Goal: Task Accomplishment & Management: Manage account settings

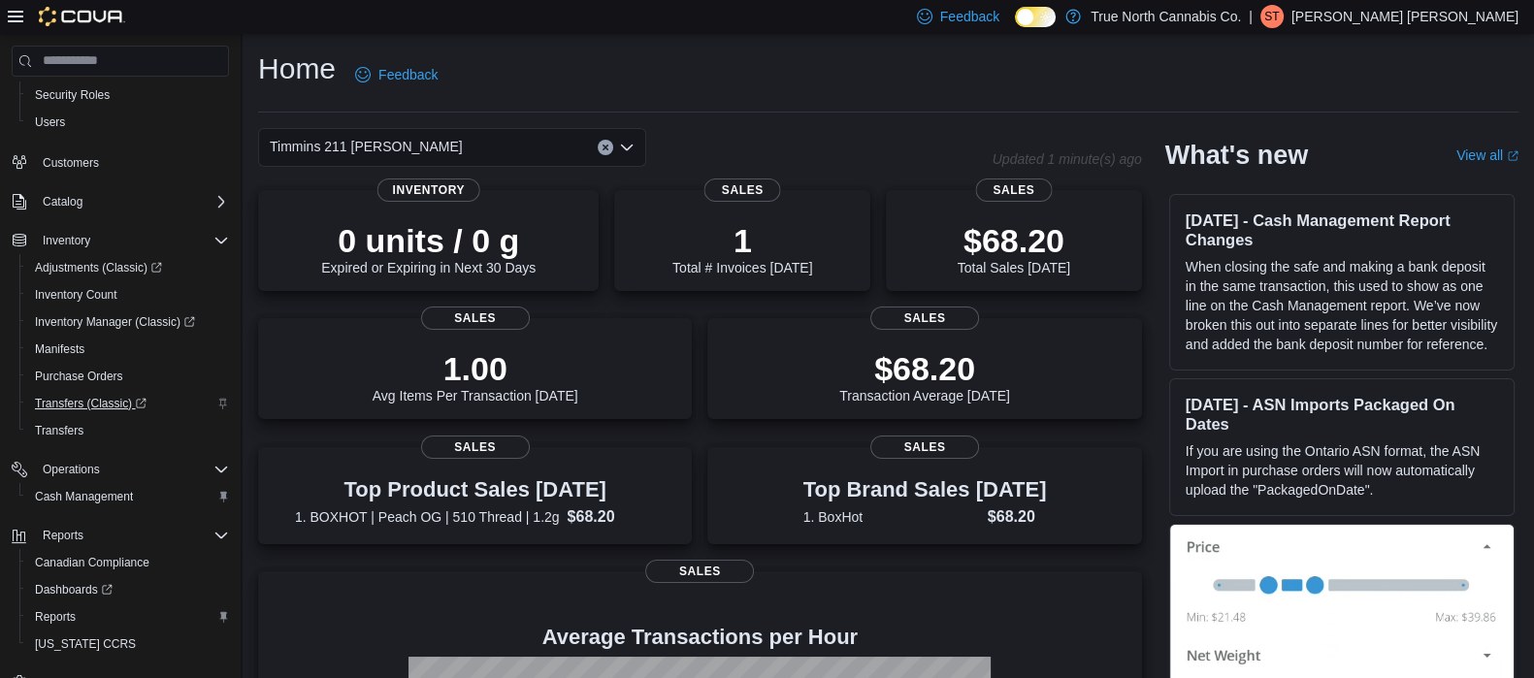
scroll to position [214, 0]
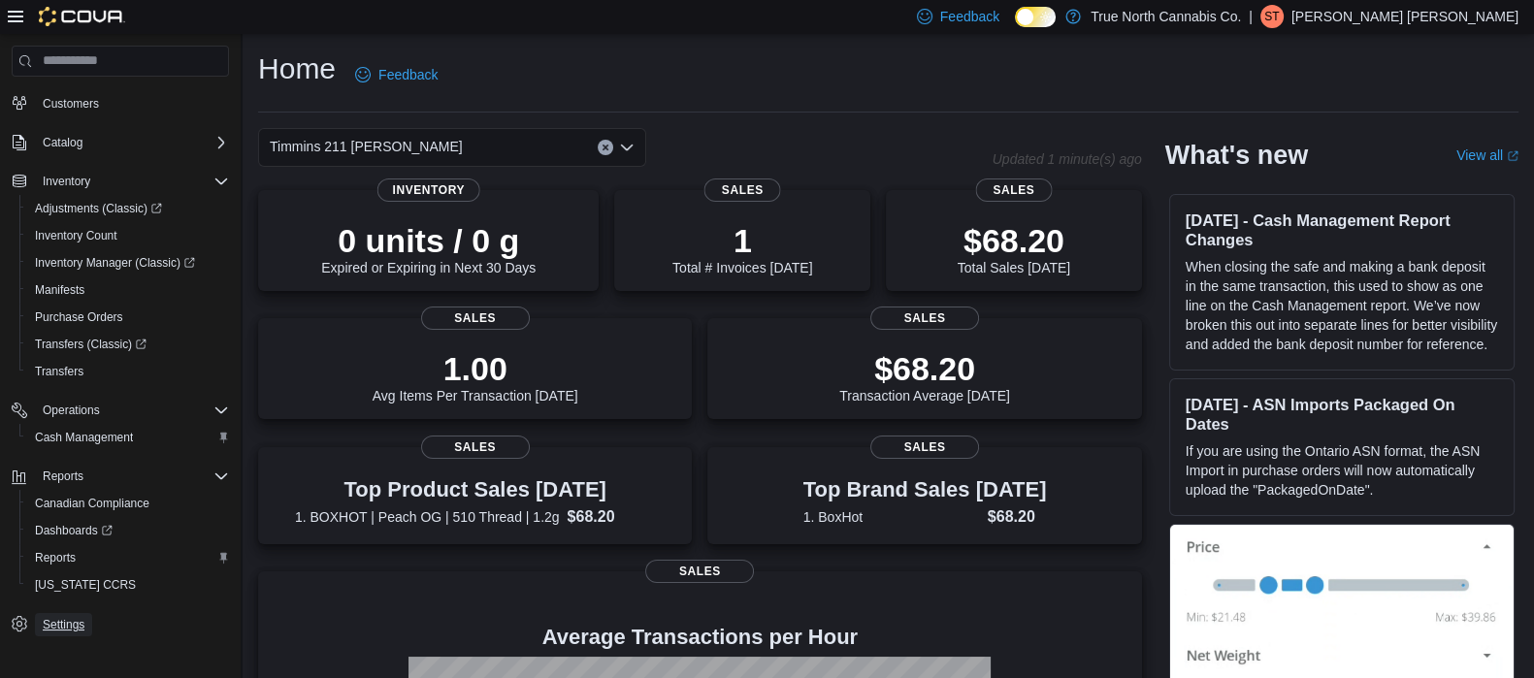
click at [63, 624] on span "Settings" at bounding box center [64, 625] width 42 height 16
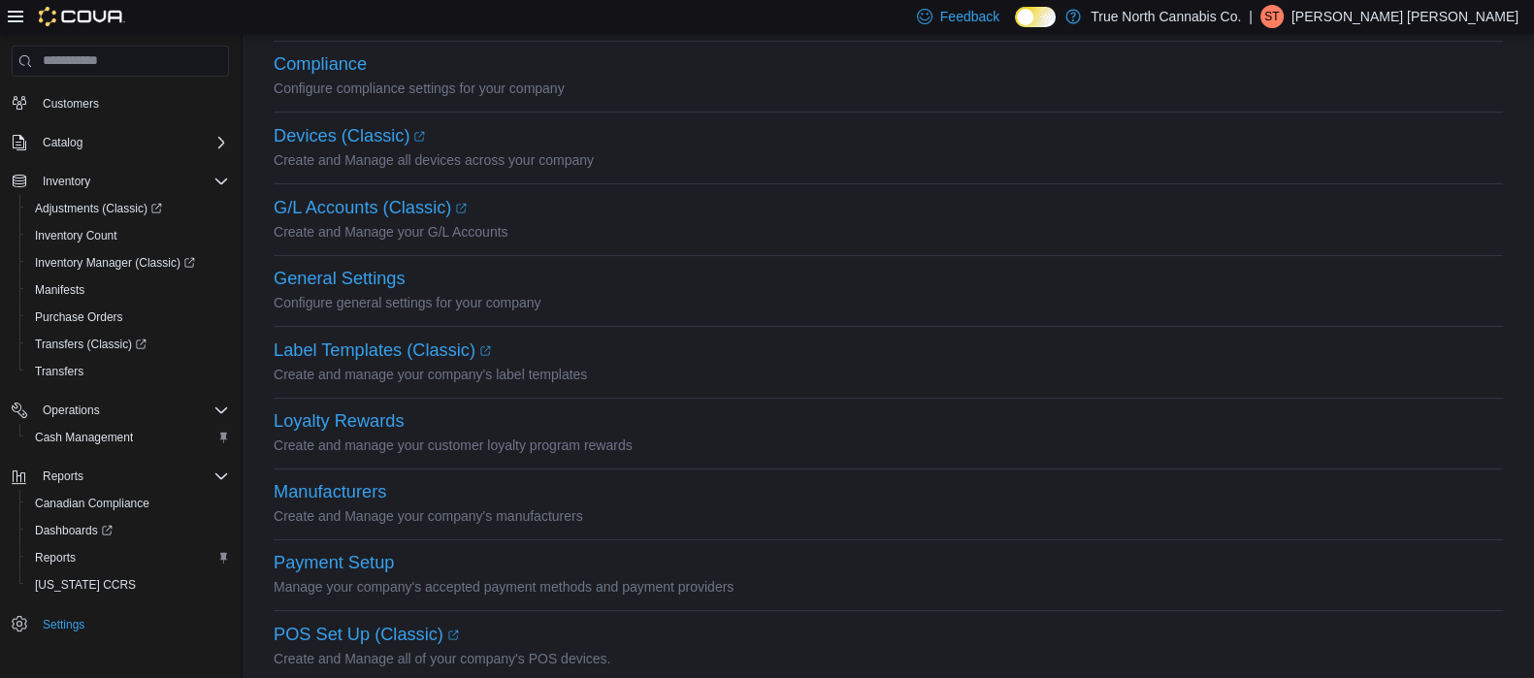
scroll to position [235, 0]
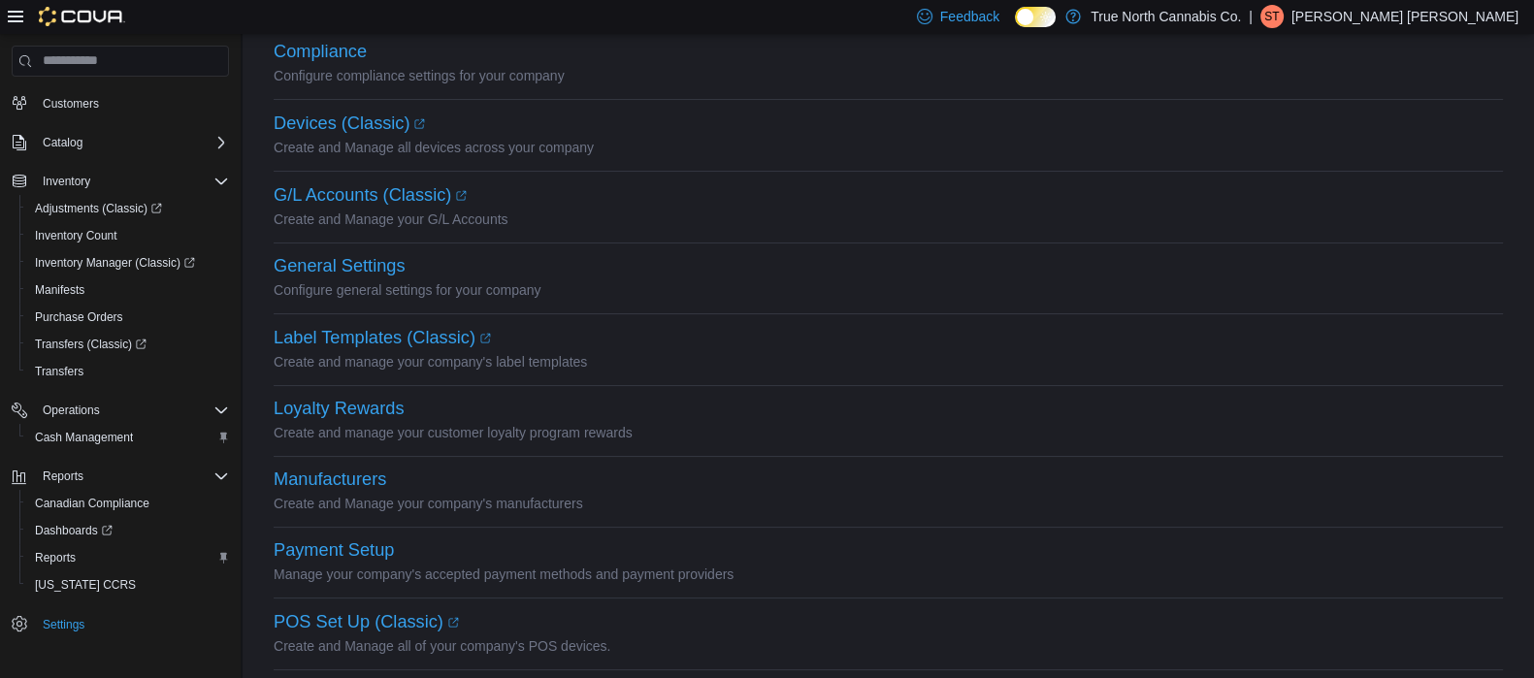
click at [303, 563] on p "Manage your company's accepted payment methods and payment providers" at bounding box center [888, 574] width 1229 height 23
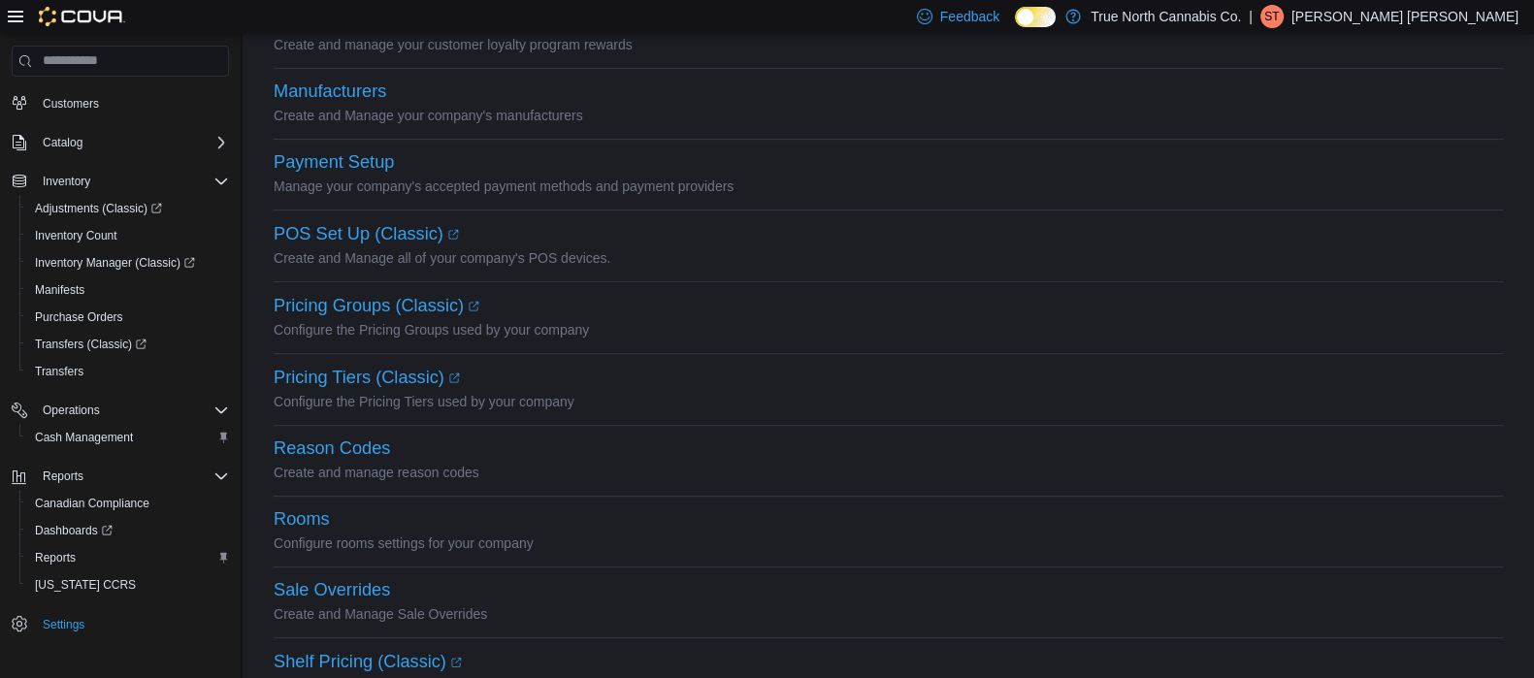
scroll to position [616, 0]
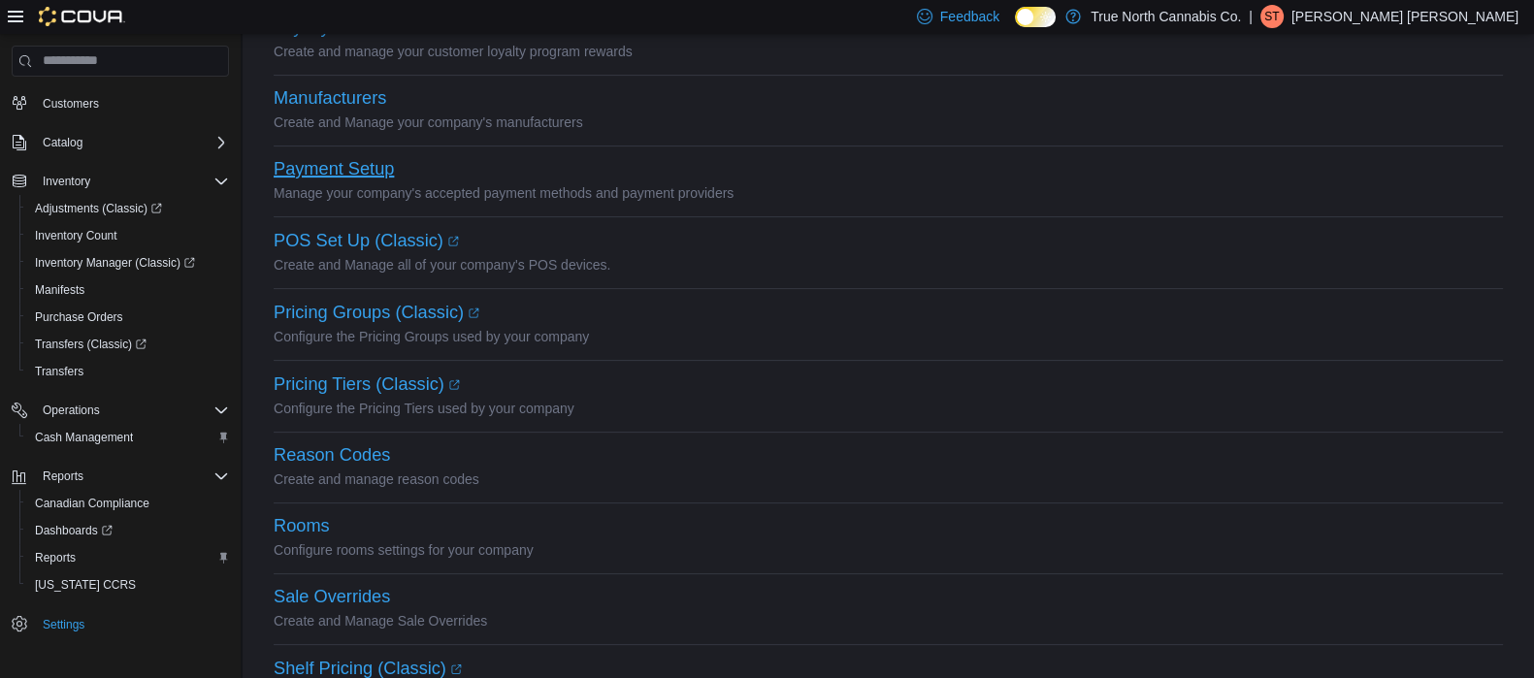
click at [317, 173] on button "Payment Setup" at bounding box center [334, 169] width 120 height 20
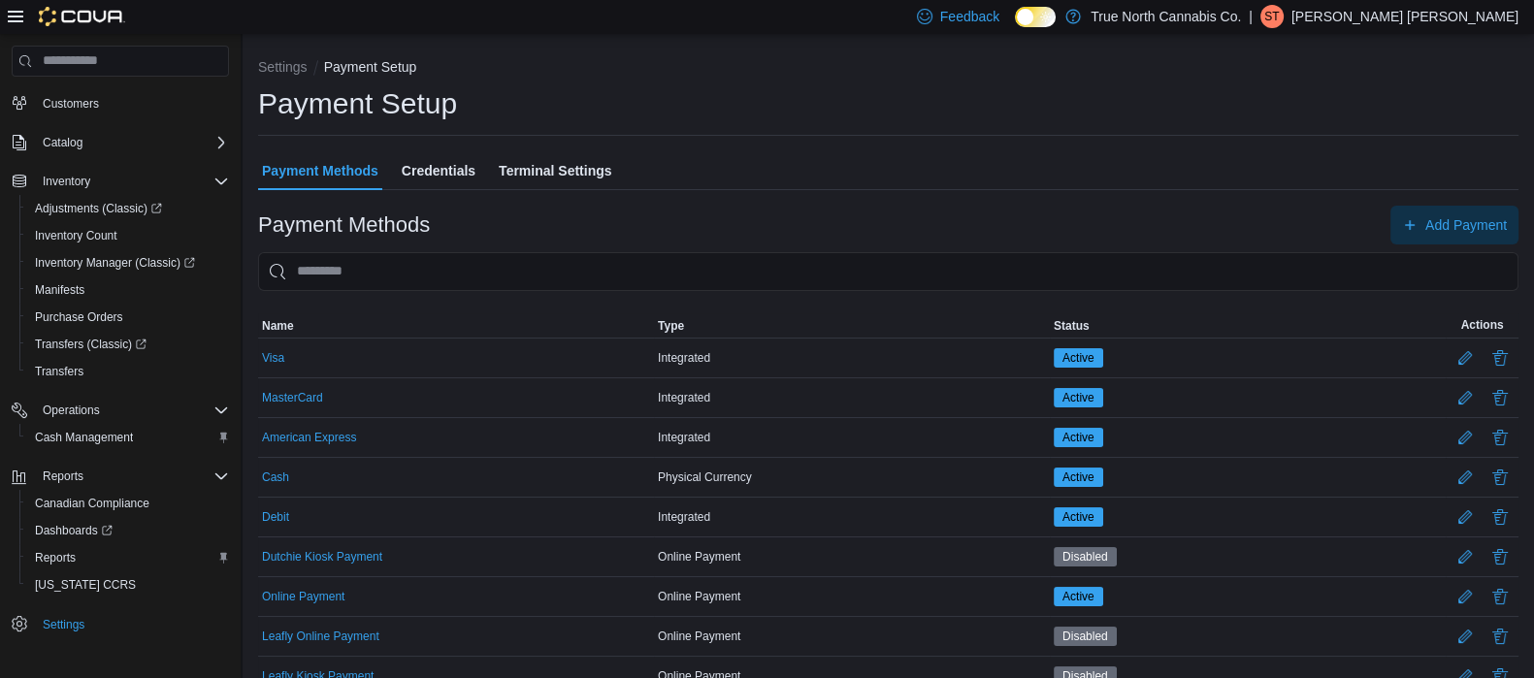
click at [1470, 22] on p "[PERSON_NAME] [PERSON_NAME]" at bounding box center [1404, 16] width 227 height 23
click at [1450, 190] on button "Sign Out" at bounding box center [1421, 184] width 178 height 31
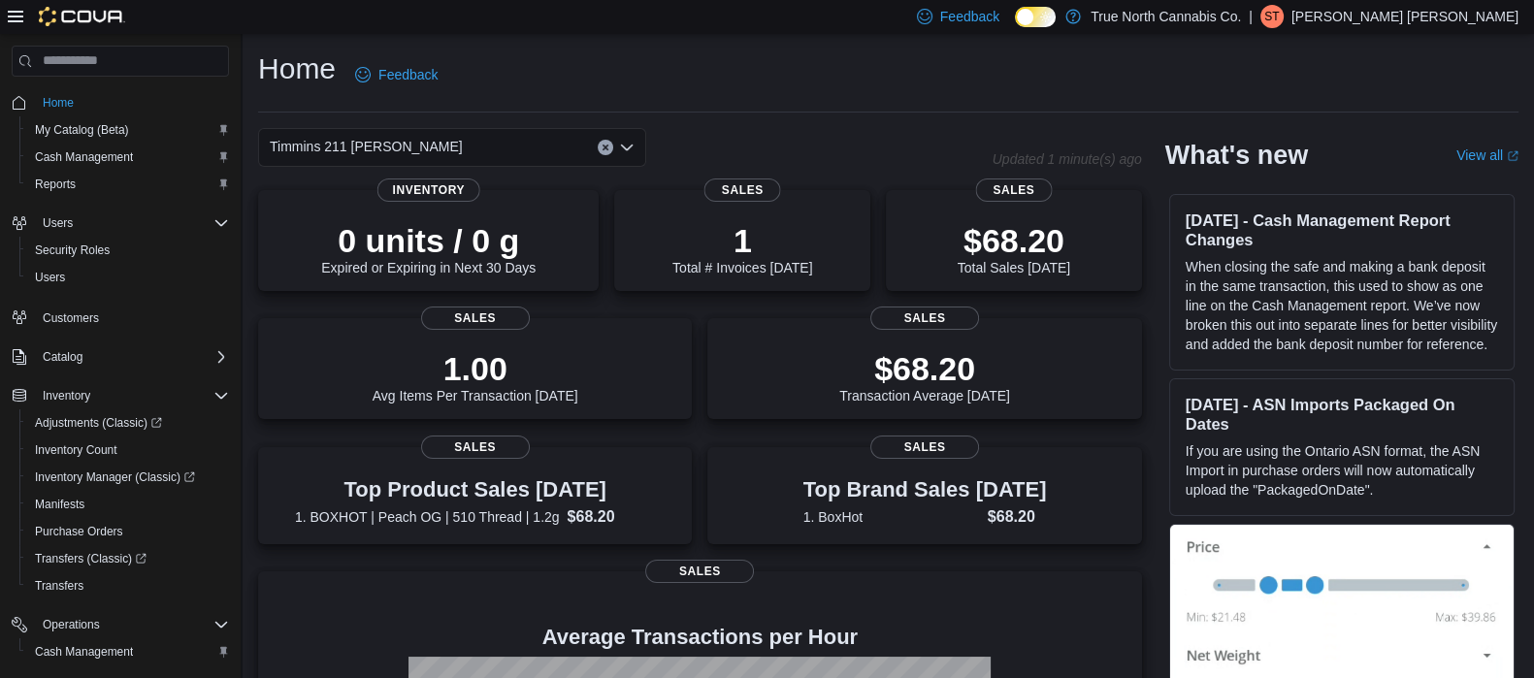
click at [1449, 21] on p "[PERSON_NAME] [PERSON_NAME]" at bounding box center [1404, 16] width 227 height 23
click at [1405, 192] on span "Sign Out" at bounding box center [1393, 184] width 52 height 19
